Goal: Information Seeking & Learning: Check status

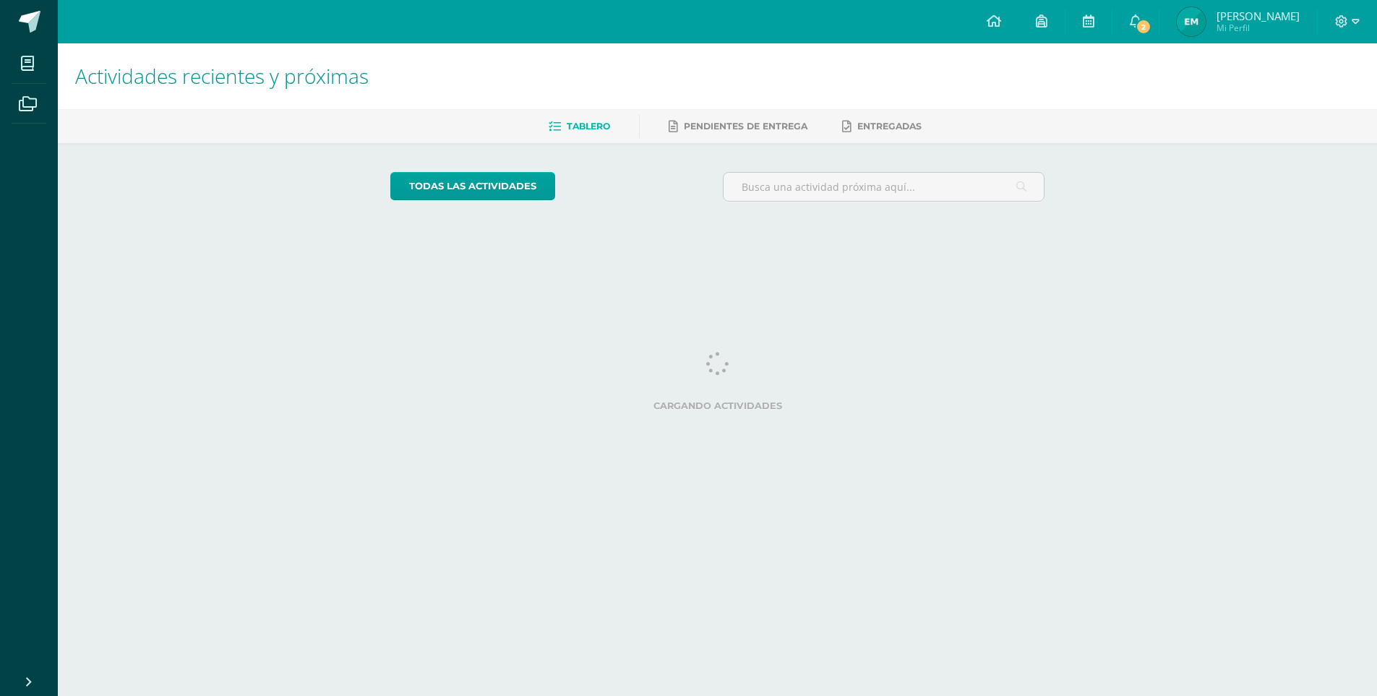
click at [1232, 23] on span "Mi Perfil" at bounding box center [1258, 28] width 83 height 12
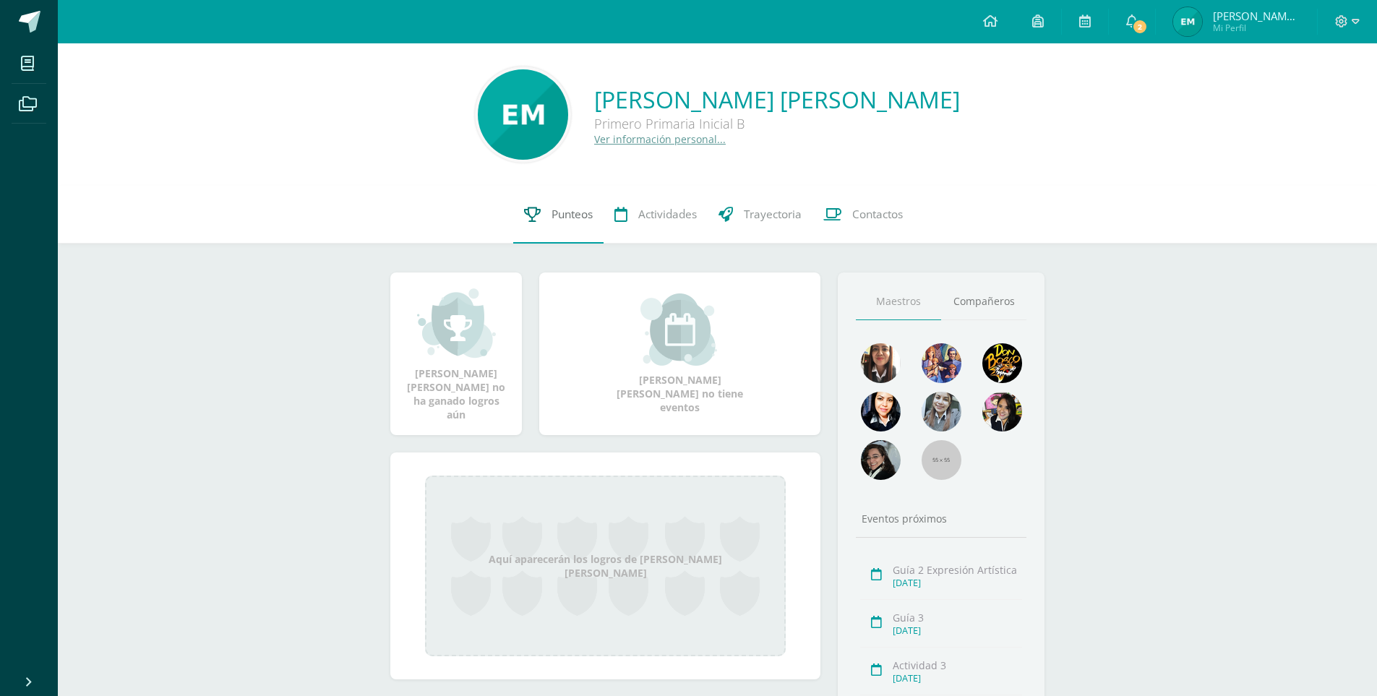
click at [552, 221] on span "Punteos" at bounding box center [572, 214] width 41 height 15
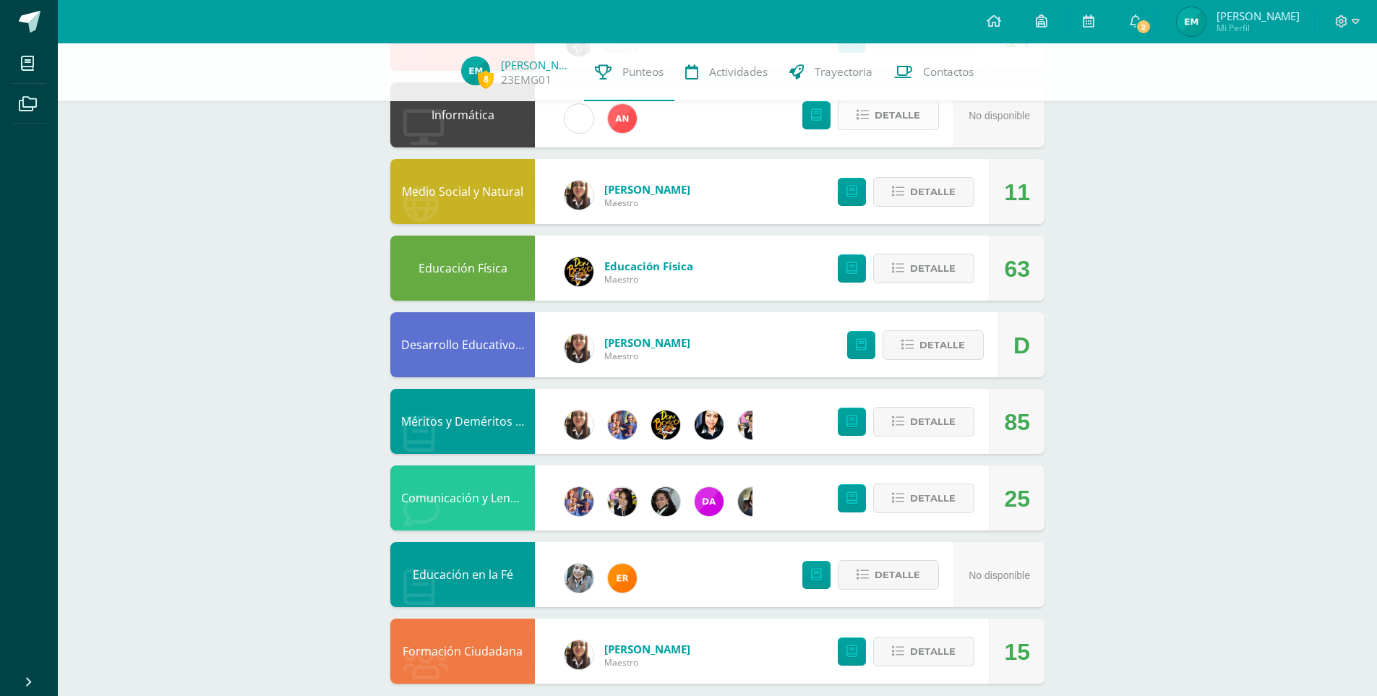
scroll to position [468, 0]
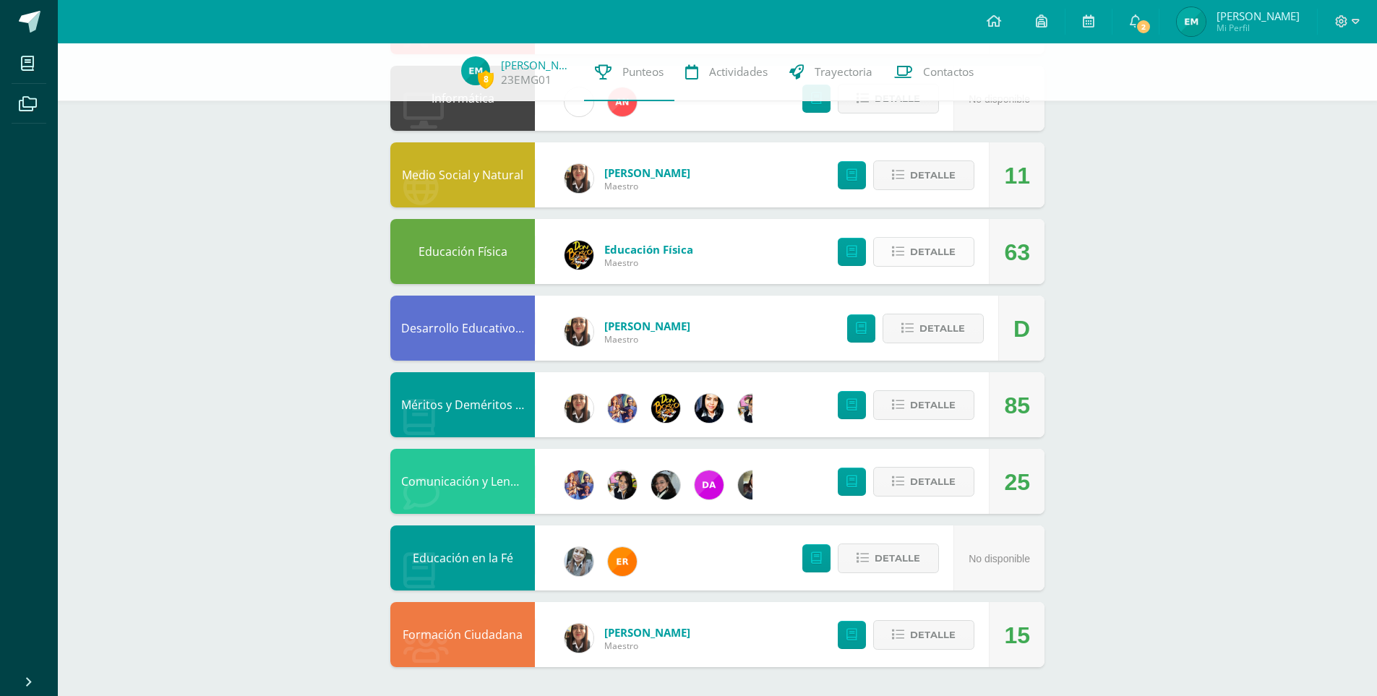
click at [927, 256] on span "Detalle" at bounding box center [933, 252] width 46 height 27
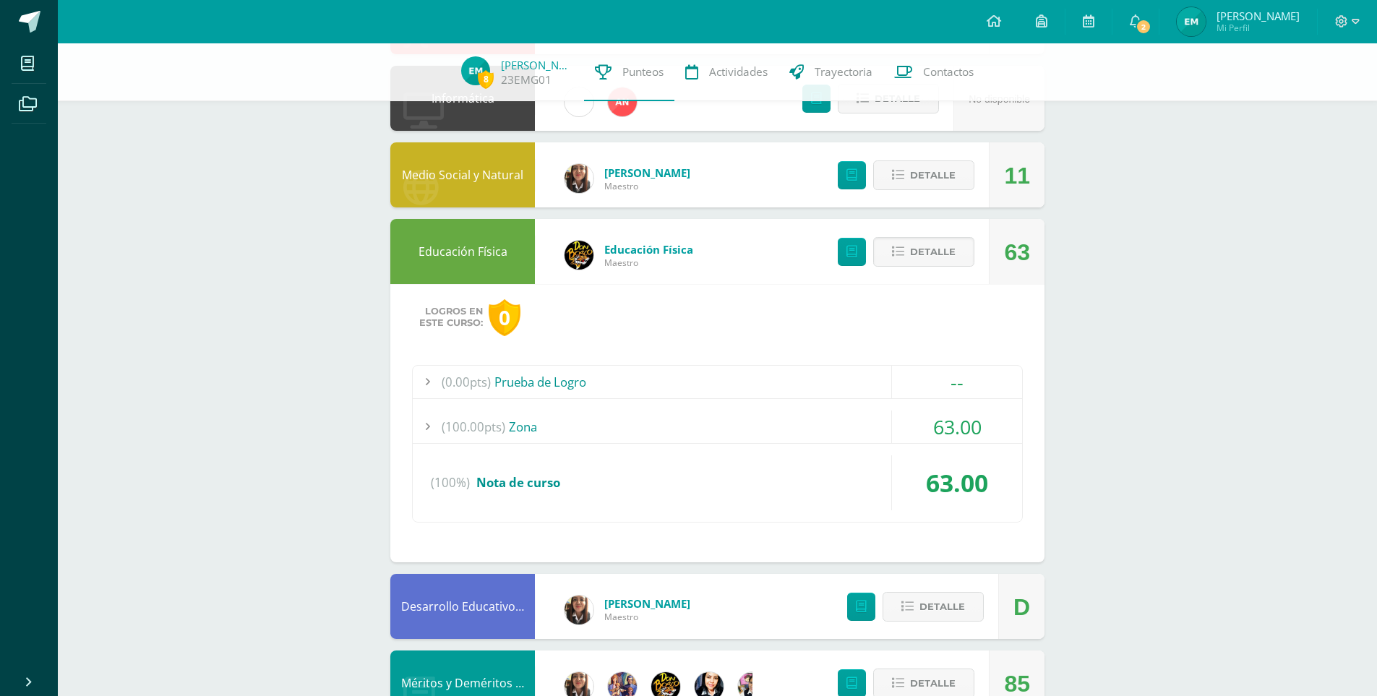
click at [920, 429] on div "63.00" at bounding box center [956, 427] width 131 height 33
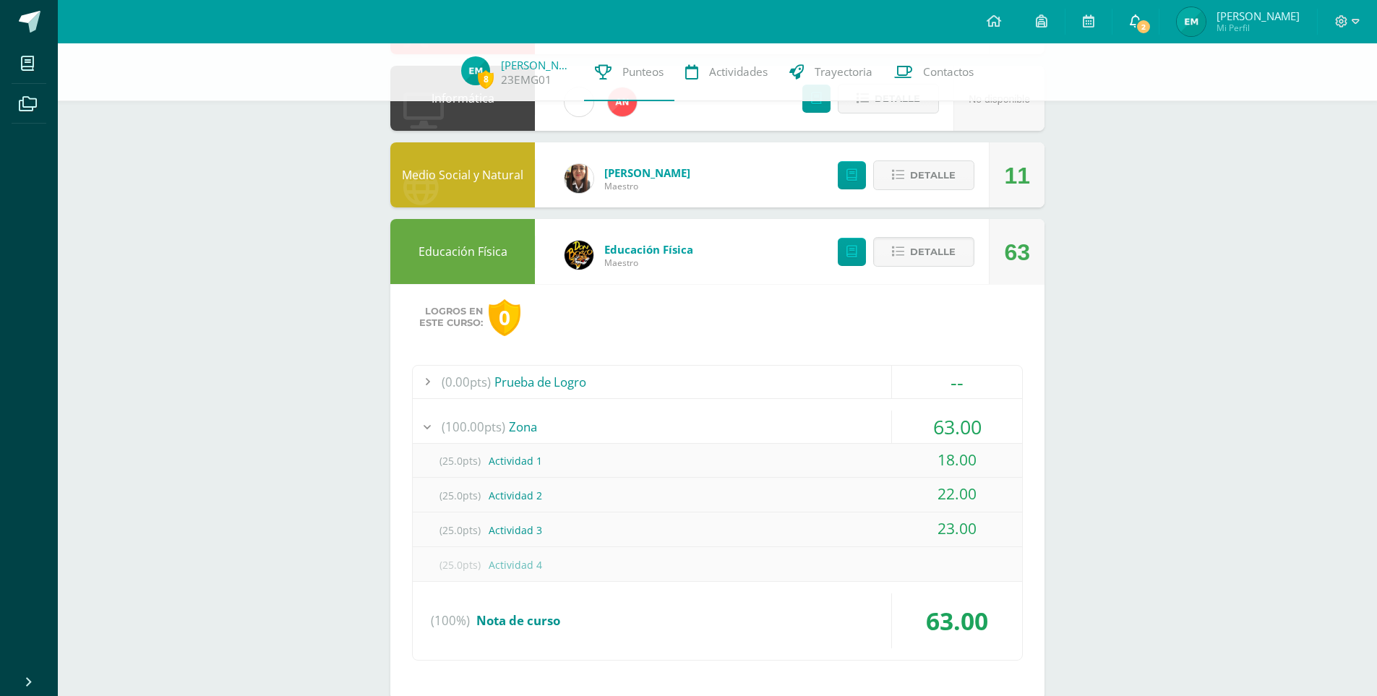
click at [1131, 20] on icon at bounding box center [1136, 20] width 12 height 13
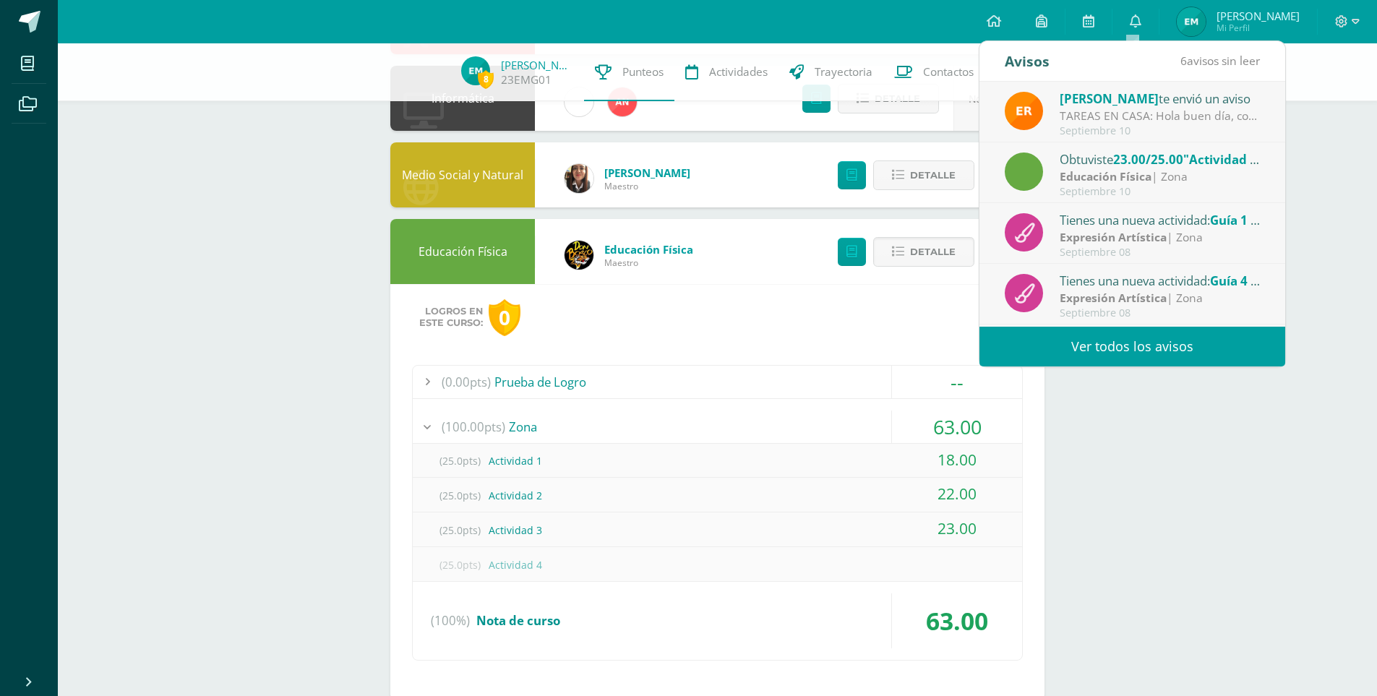
click at [1131, 113] on div "TAREAS EN CASA: Hola buen día, comparto los ejercicios para realizar en casa. D…" at bounding box center [1160, 116] width 201 height 17
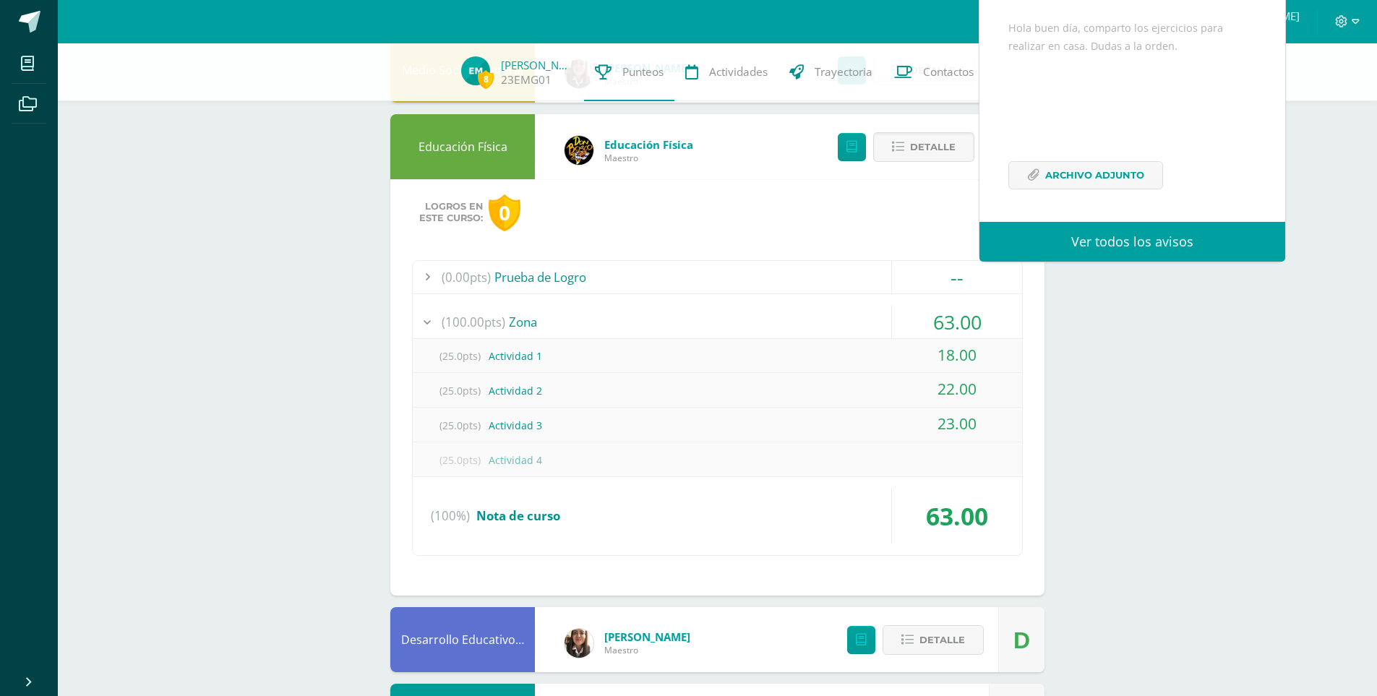
scroll to position [685, 0]
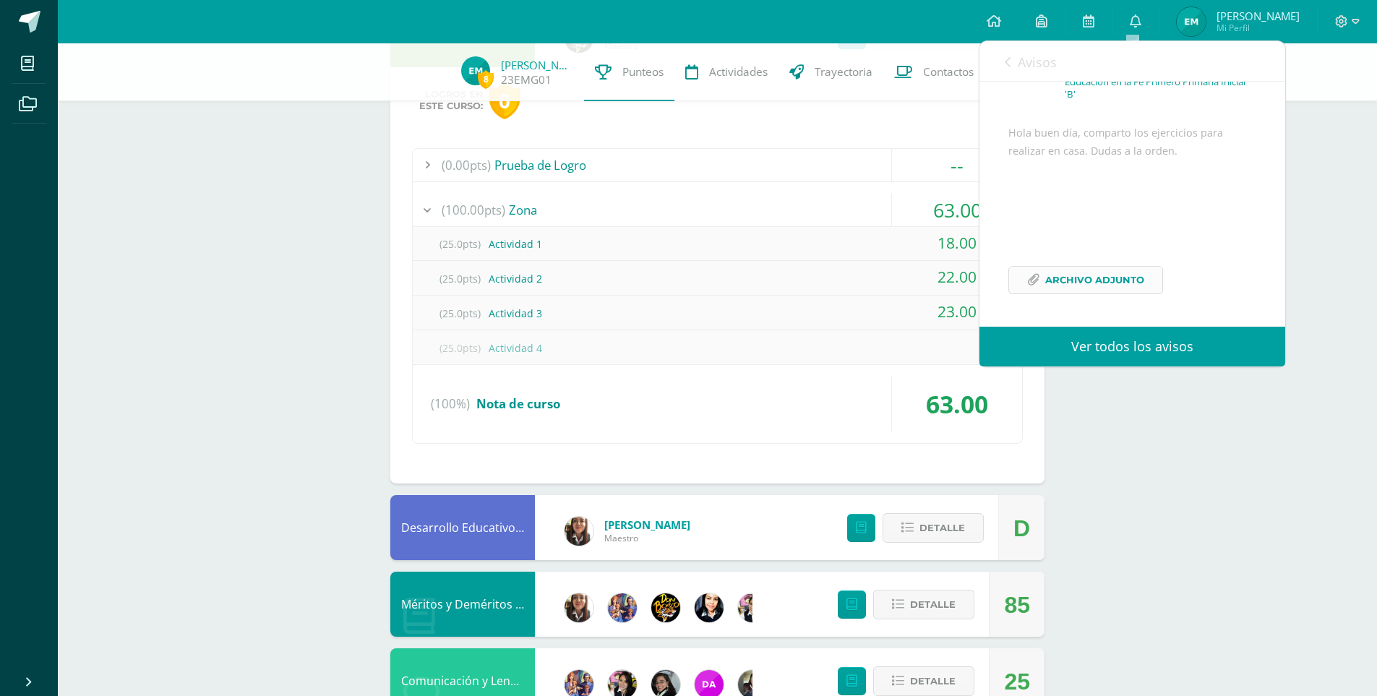
click at [1072, 287] on span "Archivo Adjunto" at bounding box center [1094, 280] width 99 height 27
click at [1096, 447] on div "8 Emilio Muñoz 23EMG01 Punteos Actividades Trayectoria Contactos Pendiente Unid…" at bounding box center [717, 127] width 1319 height 1537
